Goal: Answer question/provide support: Share knowledge or assist other users

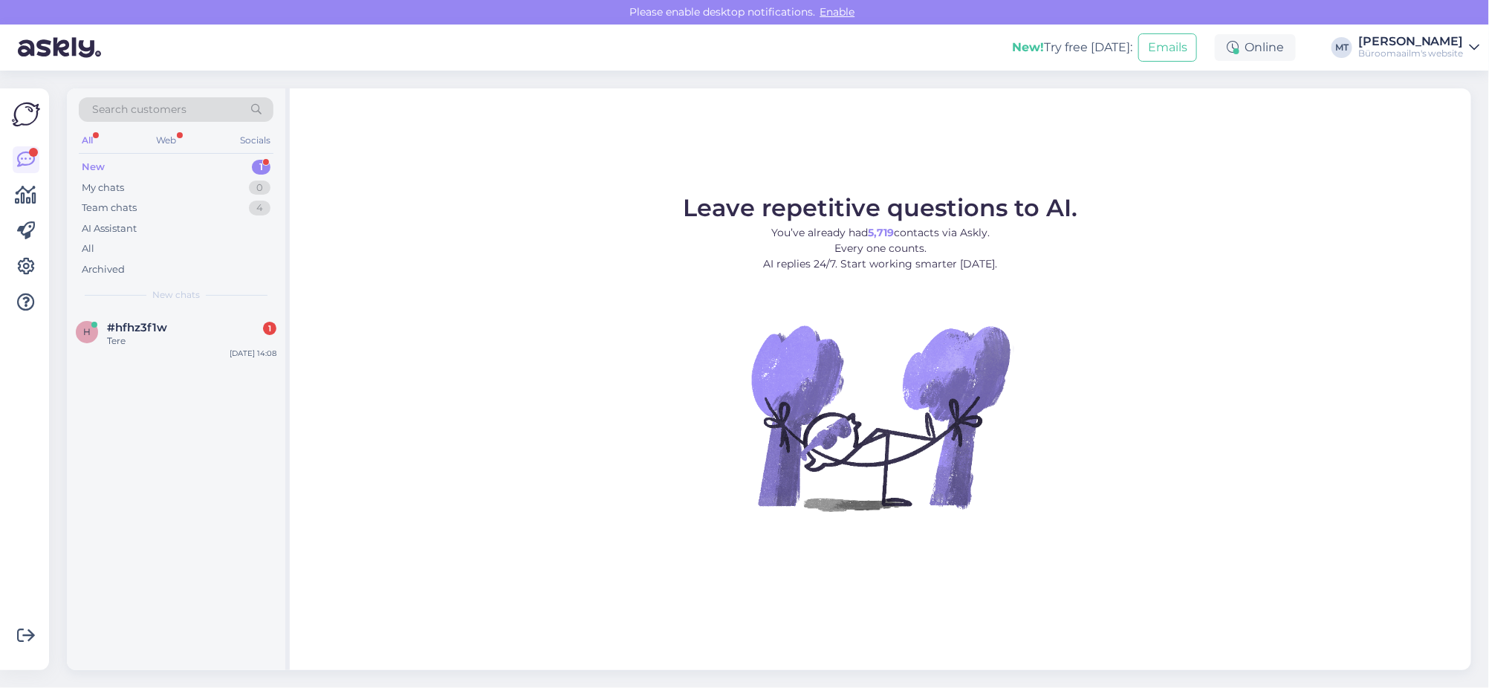
click at [87, 165] on div "New" at bounding box center [93, 167] width 23 height 15
click at [107, 329] on span "#hfhz3f1w" at bounding box center [137, 327] width 60 height 13
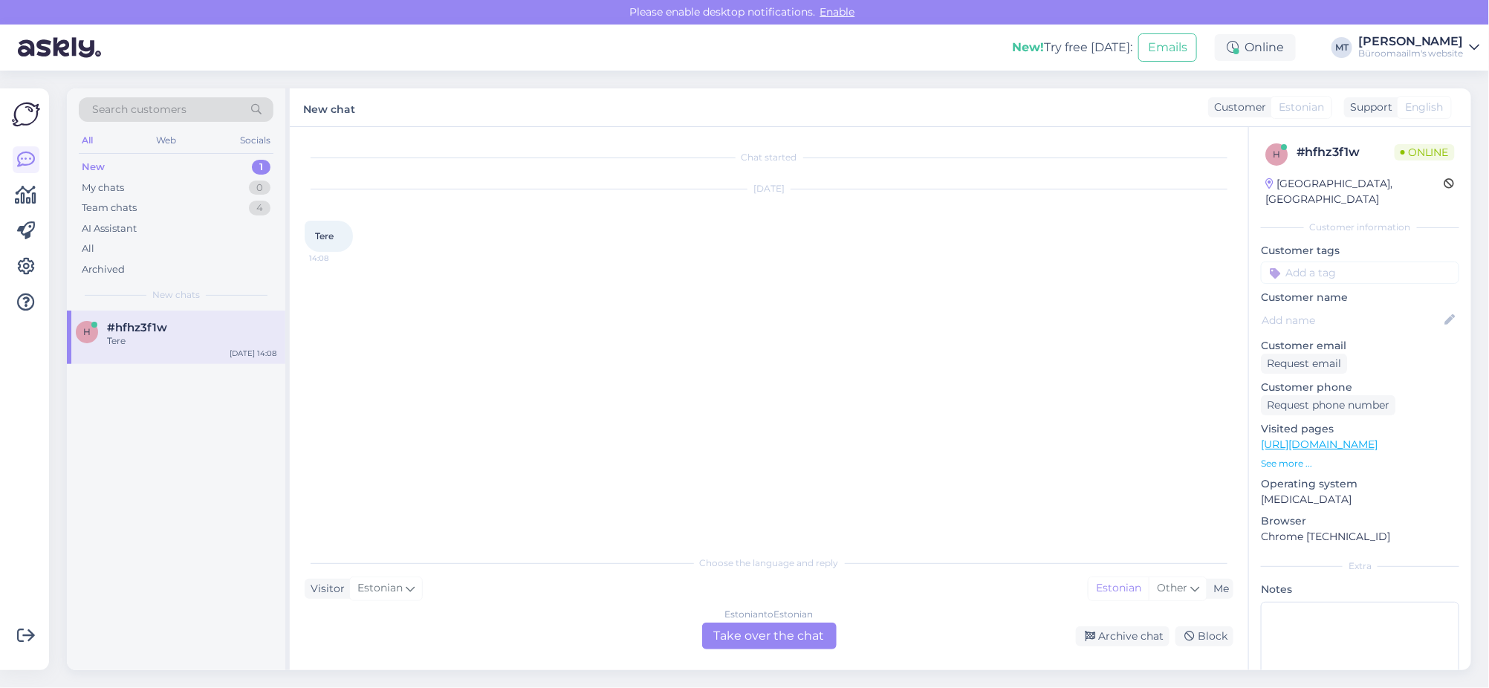
click at [767, 630] on div "Estonian to Estonian Take over the chat" at bounding box center [769, 636] width 134 height 27
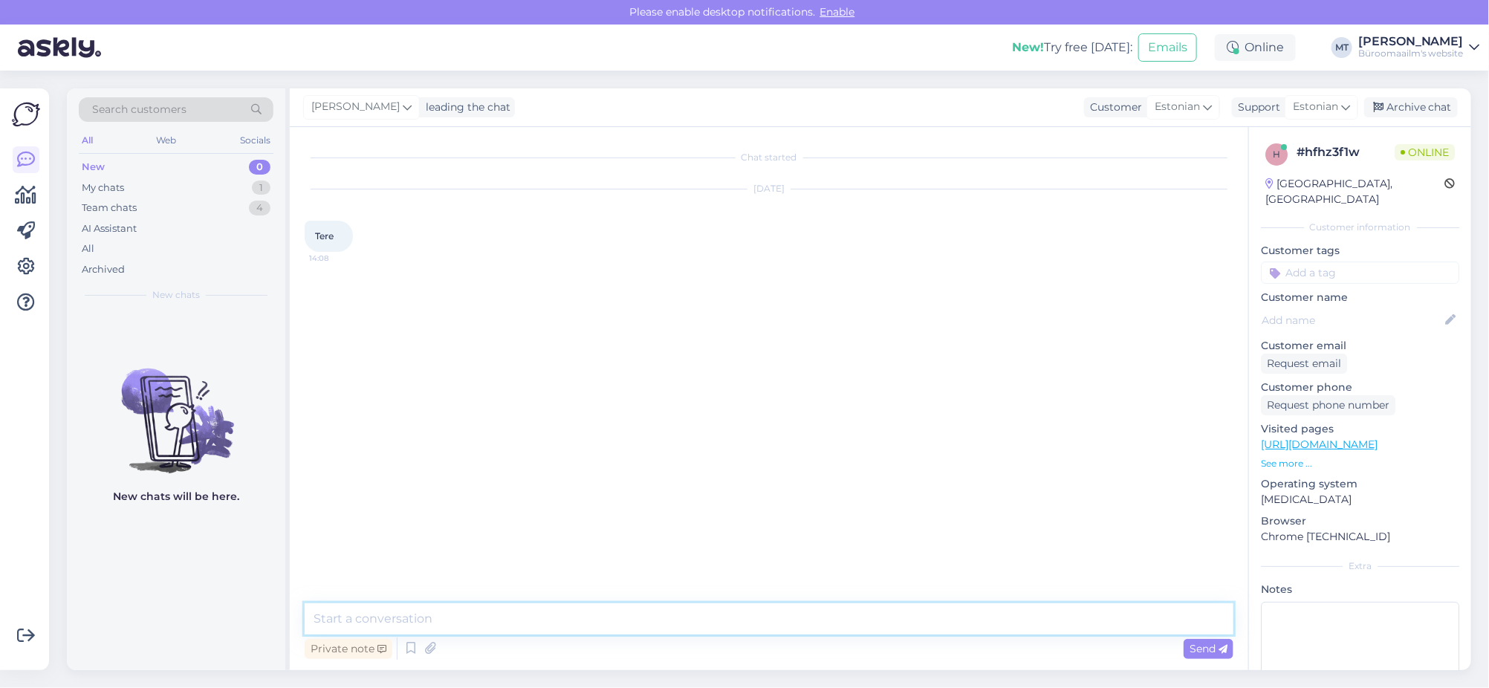
click at [490, 612] on textarea at bounding box center [769, 618] width 929 height 31
type textarea "t"
type textarea "Tere."
click at [23, 188] on icon at bounding box center [27, 195] width 22 height 18
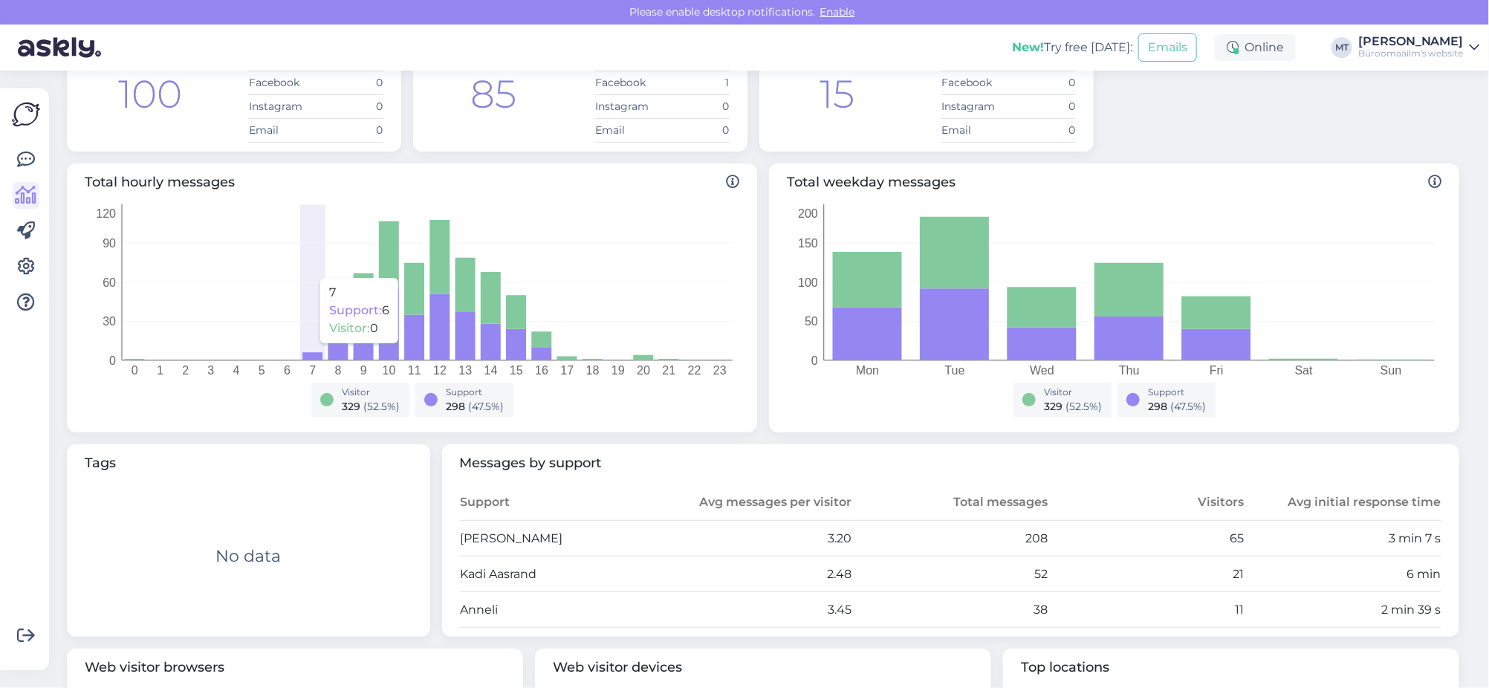
scroll to position [278, 0]
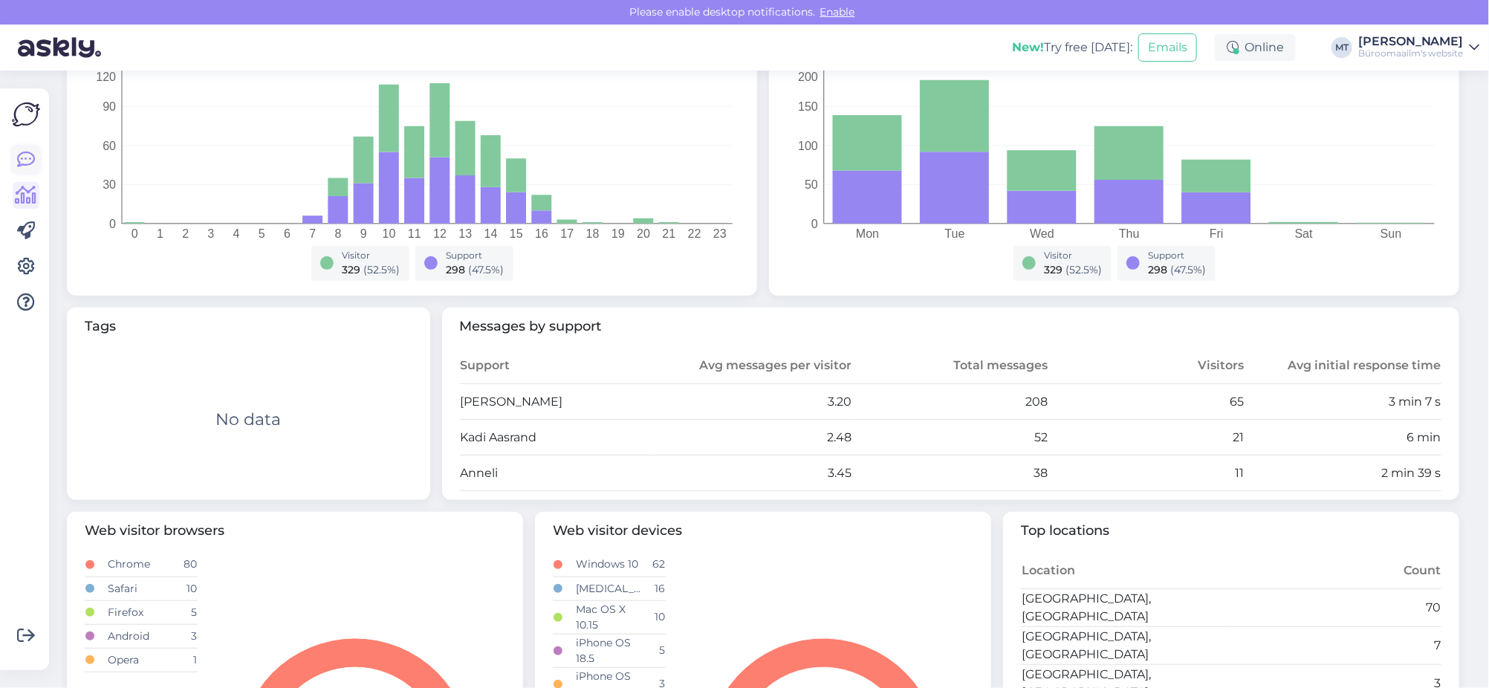
click at [26, 154] on icon at bounding box center [26, 160] width 18 height 18
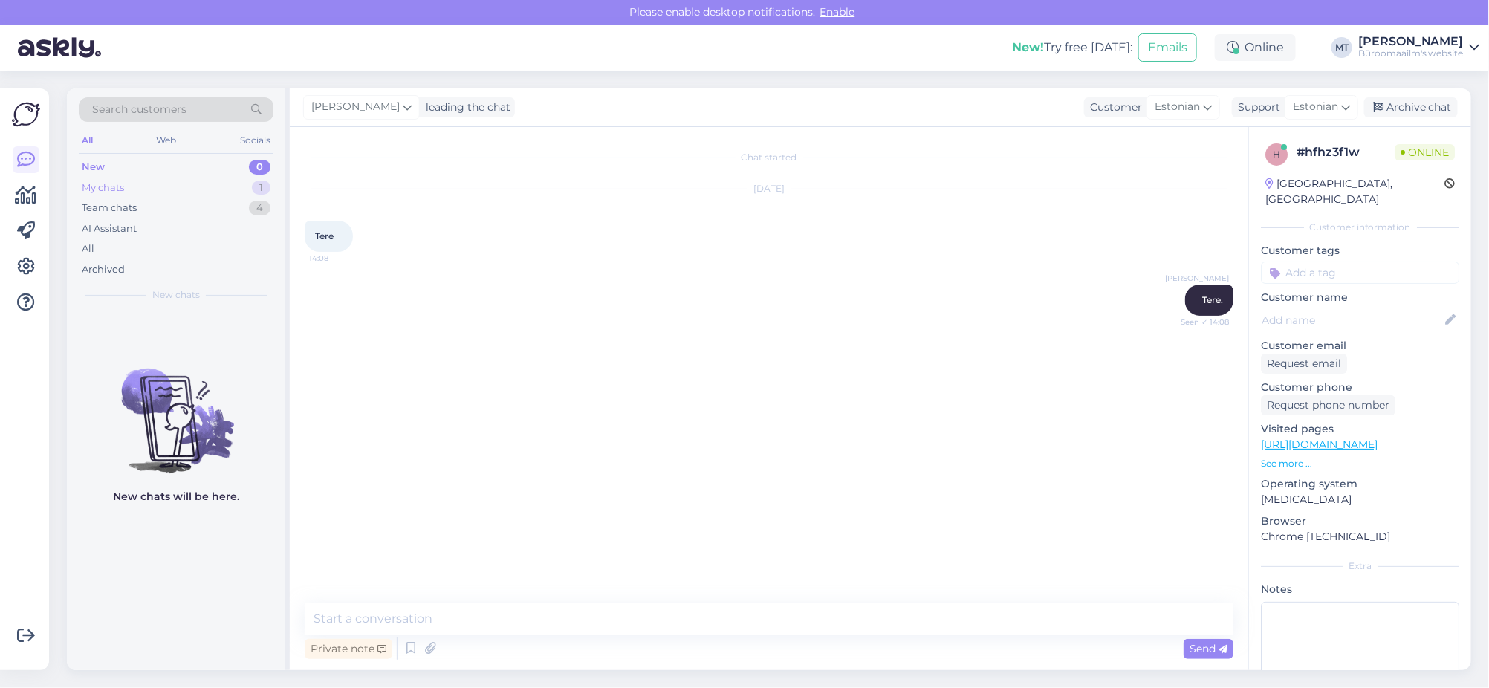
click at [111, 187] on div "My chats" at bounding box center [103, 188] width 42 height 15
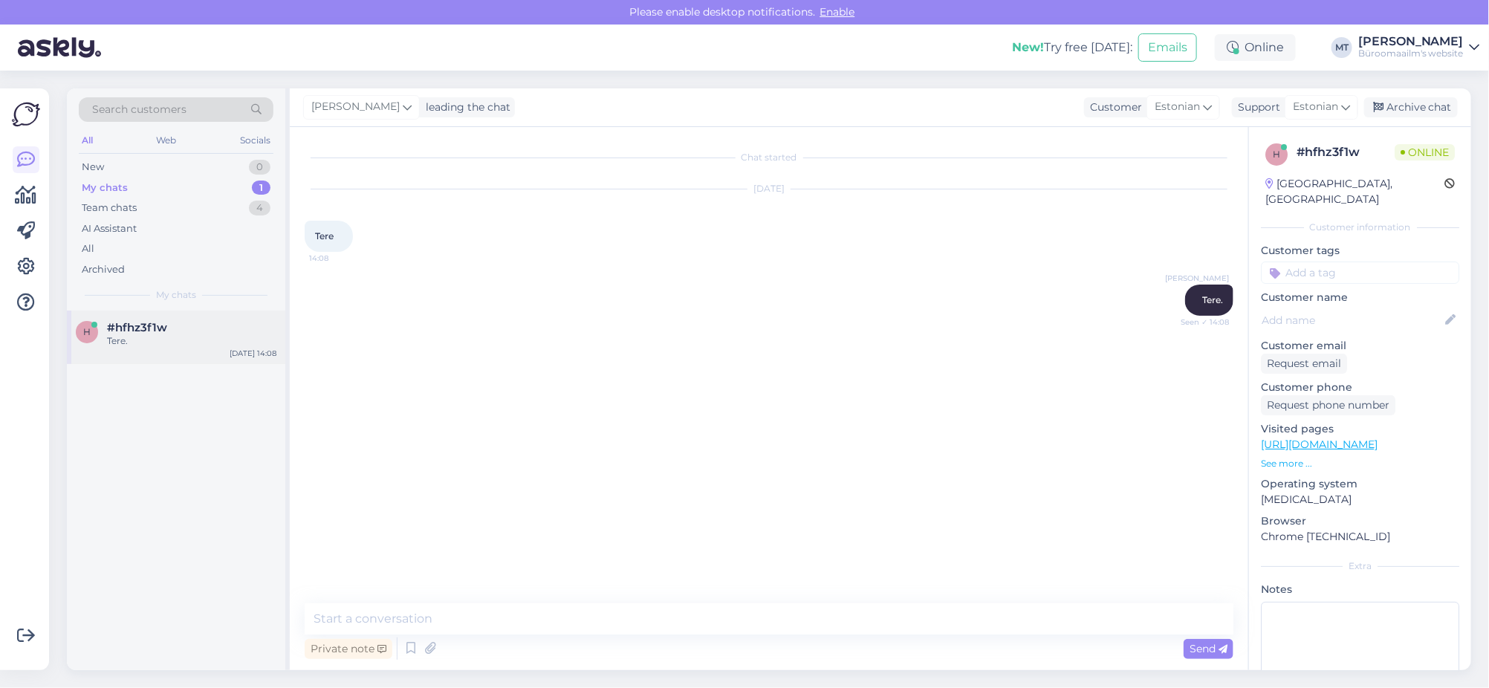
click at [120, 328] on span "#hfhz3f1w" at bounding box center [137, 327] width 60 height 13
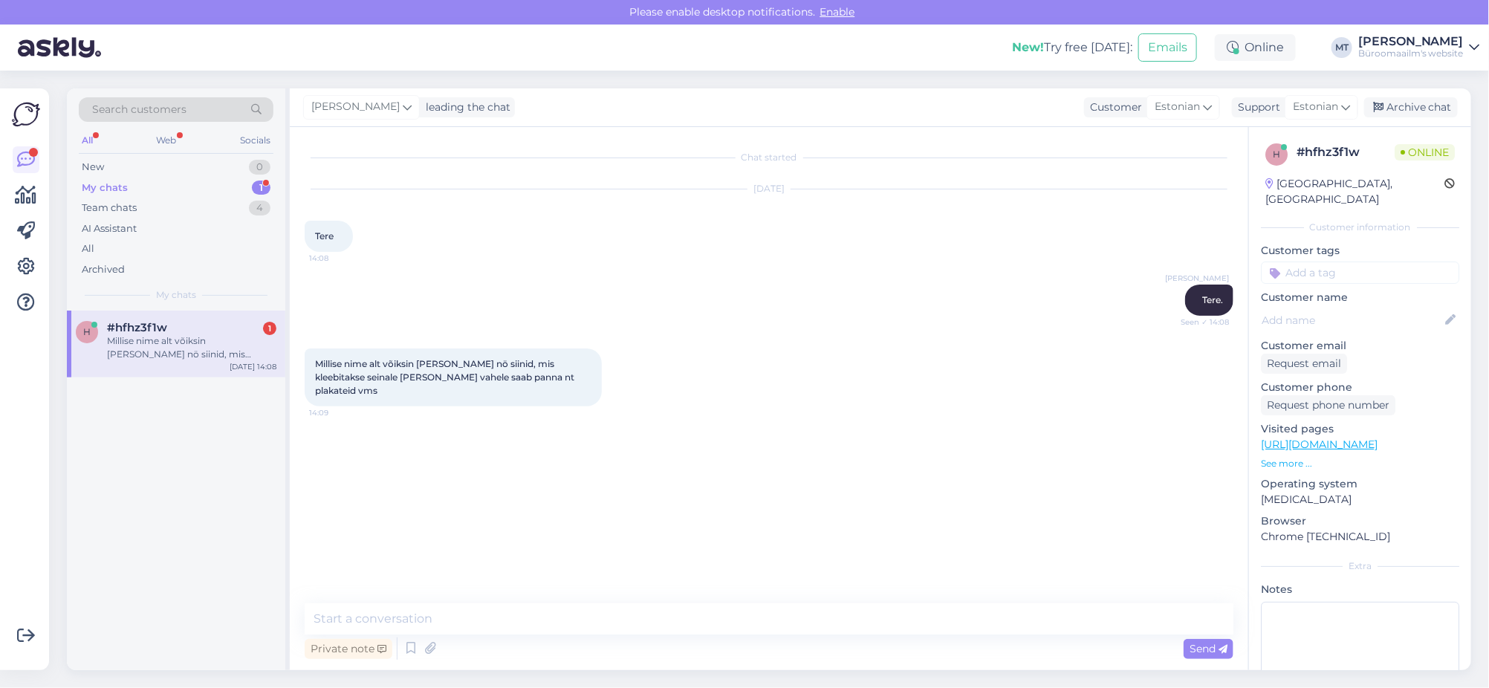
click at [526, 639] on div "Private note Send" at bounding box center [769, 649] width 929 height 28
click at [532, 623] on textarea at bounding box center [769, 618] width 929 height 31
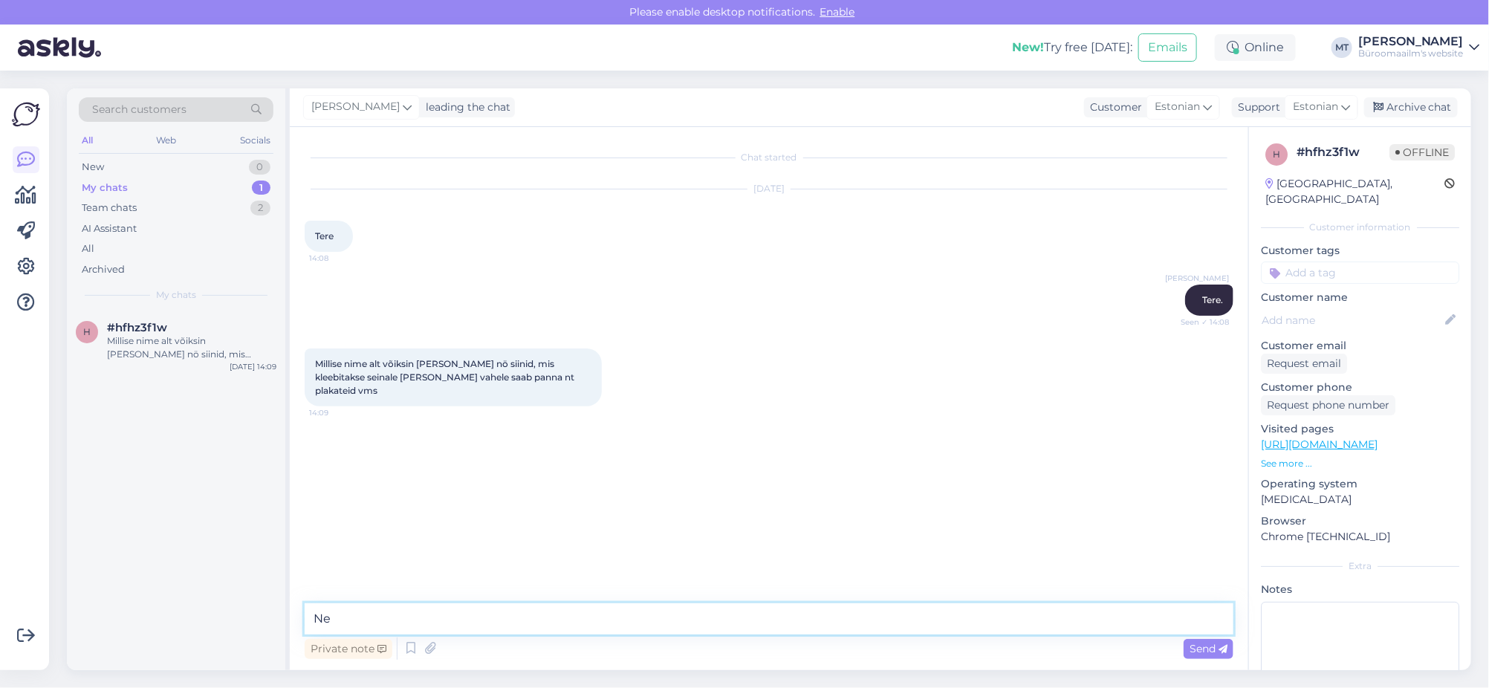
type textarea "N"
paste textarea "[URL][DOMAIN_NAME]"
type textarea "Kleebitav plakatihoidja [URL][DOMAIN_NAME]"
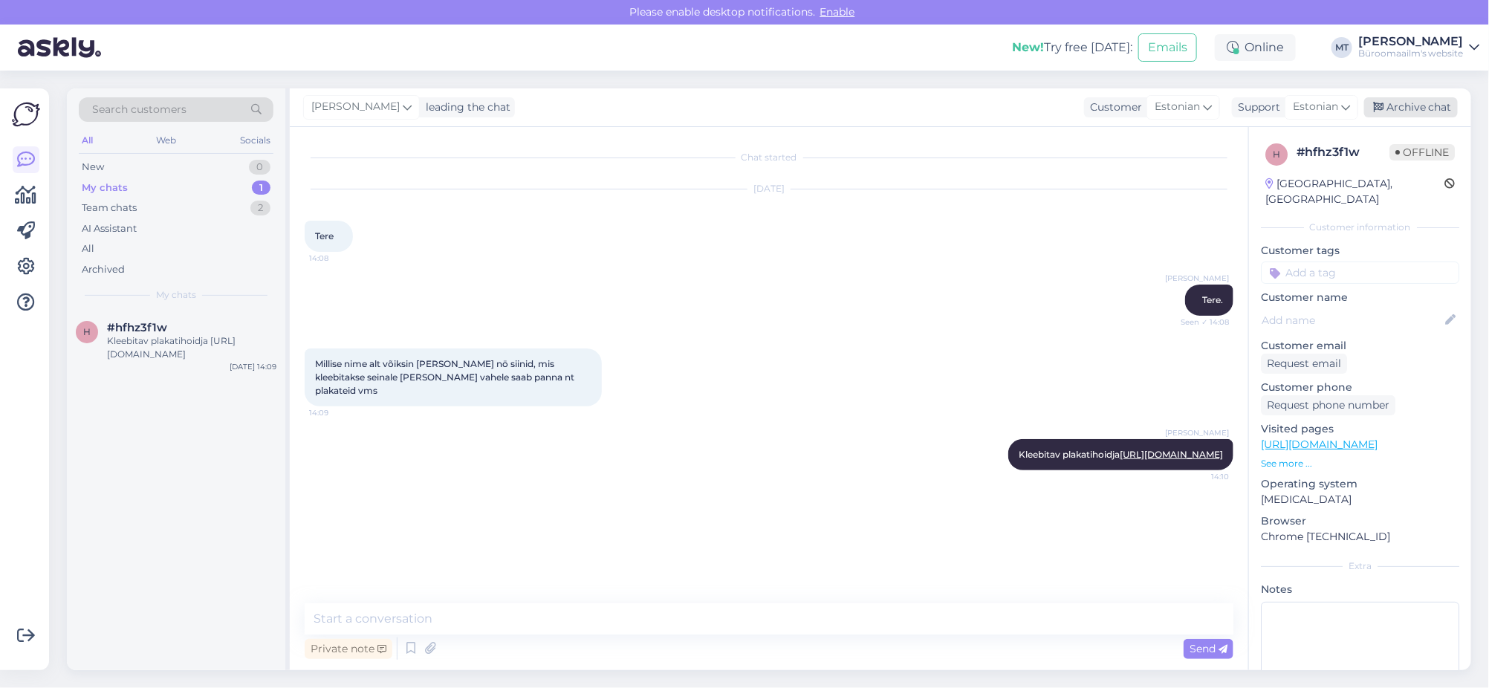
click at [1398, 102] on div "Archive chat" at bounding box center [1411, 107] width 94 height 20
